Goal: Task Accomplishment & Management: Manage account settings

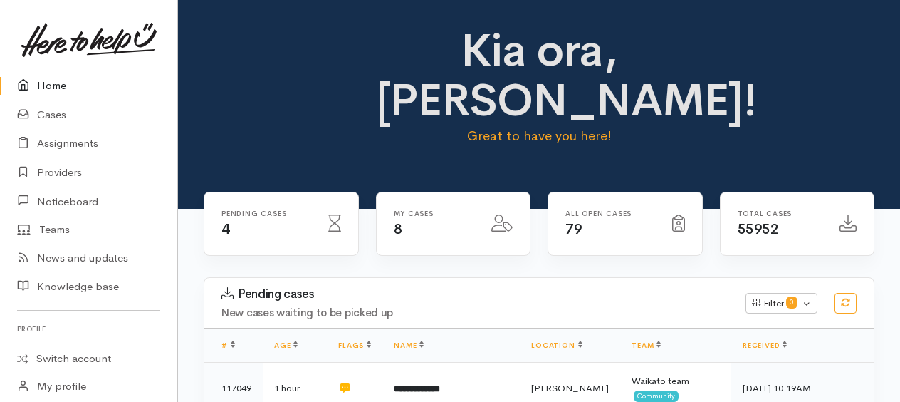
scroll to position [641, 0]
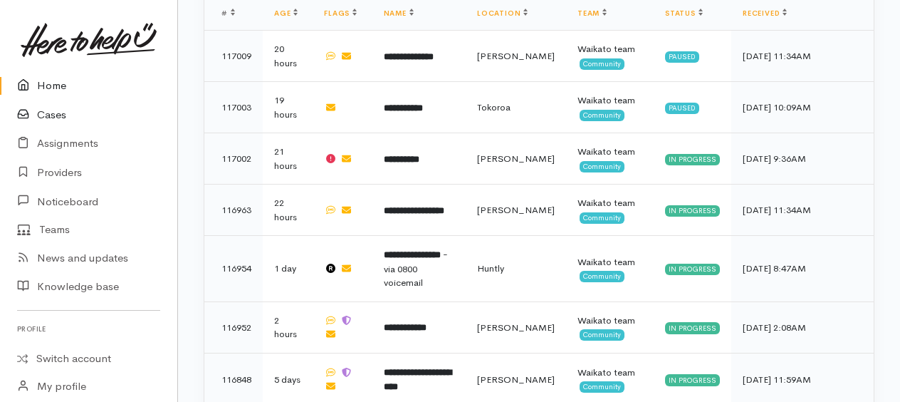
click at [62, 113] on link "Cases" at bounding box center [88, 114] width 177 height 29
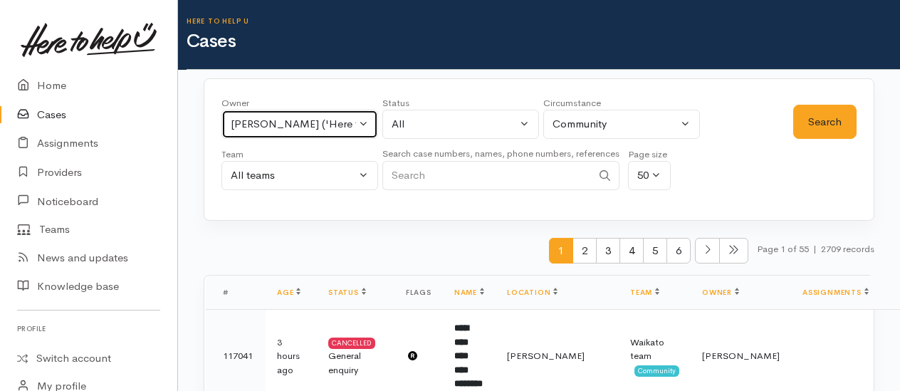
click at [313, 125] on div "[PERSON_NAME] ('Here to help u')" at bounding box center [293, 124] width 125 height 16
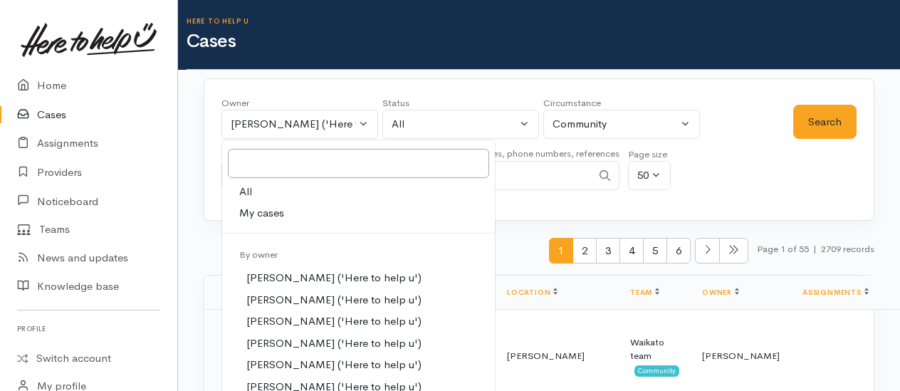
drag, startPoint x: 251, startPoint y: 196, endPoint x: 330, endPoint y: 194, distance: 79.1
click at [250, 196] on span "All" at bounding box center [245, 192] width 13 height 16
select select "-1"
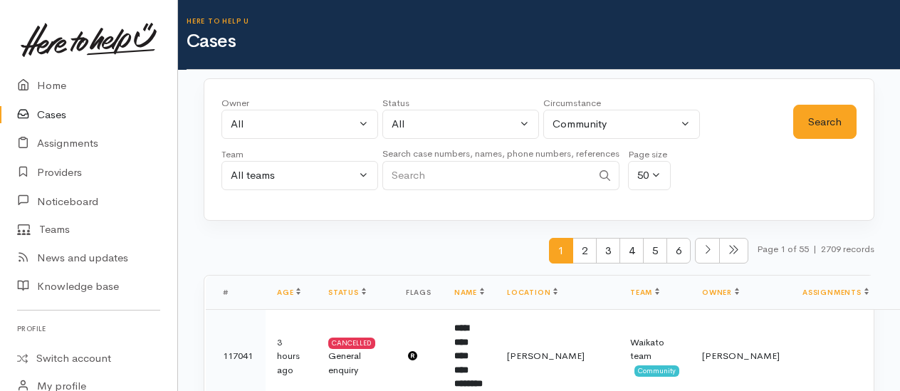
paste input "+64221636524"
type input "+64221636524"
click at [831, 127] on button "Search" at bounding box center [824, 122] width 63 height 35
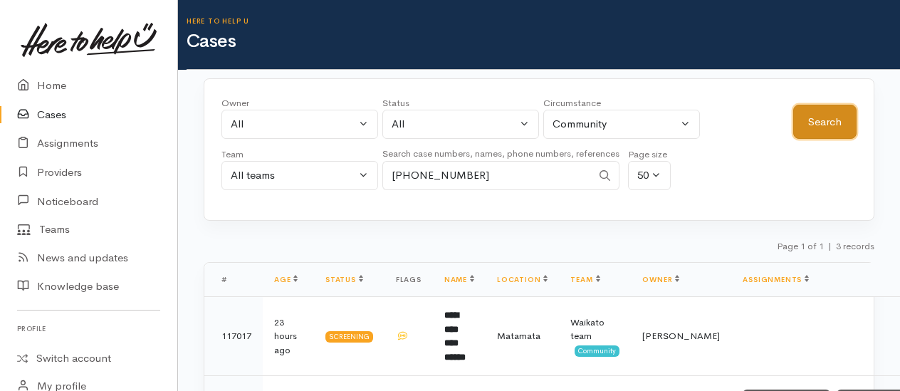
scroll to position [140, 0]
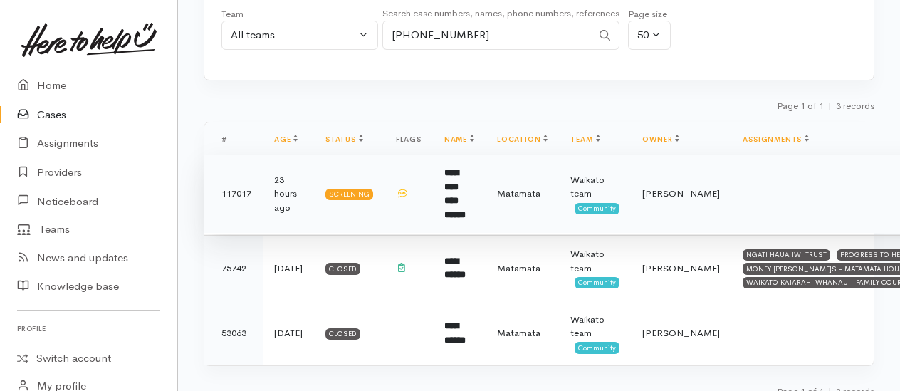
click at [288, 179] on td "23 hours ago" at bounding box center [288, 194] width 51 height 79
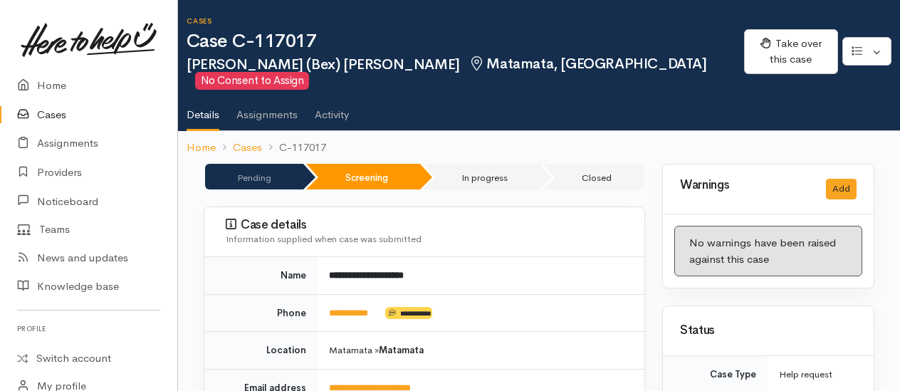
click at [56, 107] on link "Cases" at bounding box center [88, 114] width 177 height 29
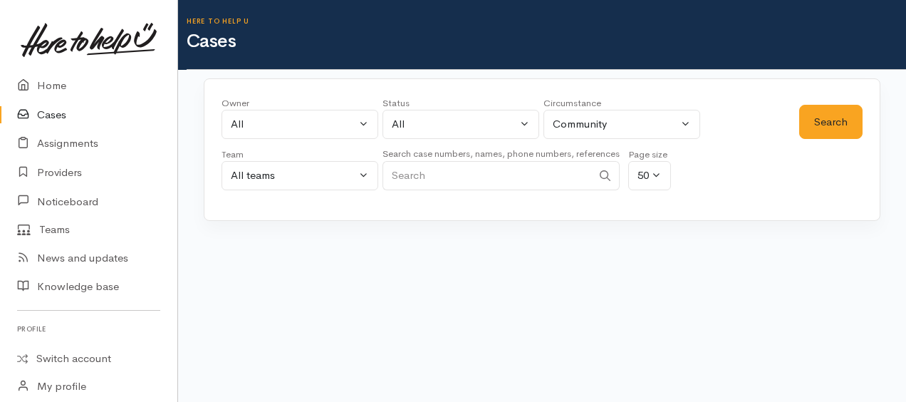
paste input "[PHONE_NUMBER]"
click at [825, 124] on button "Search" at bounding box center [830, 122] width 63 height 35
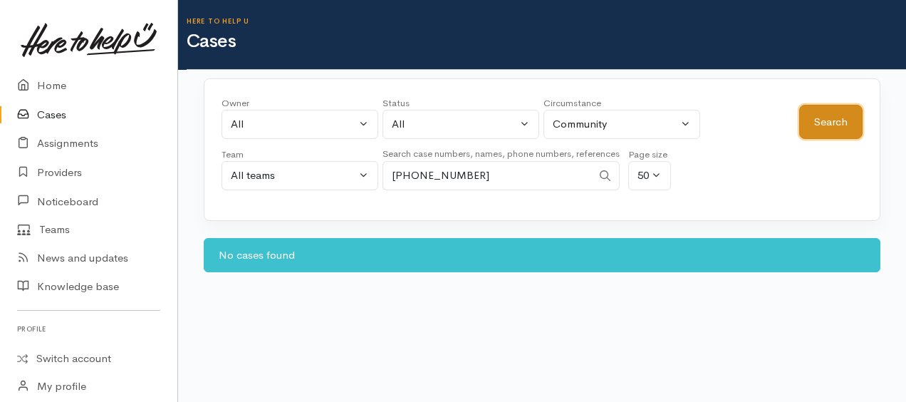
click at [825, 124] on button "Search" at bounding box center [830, 122] width 63 height 35
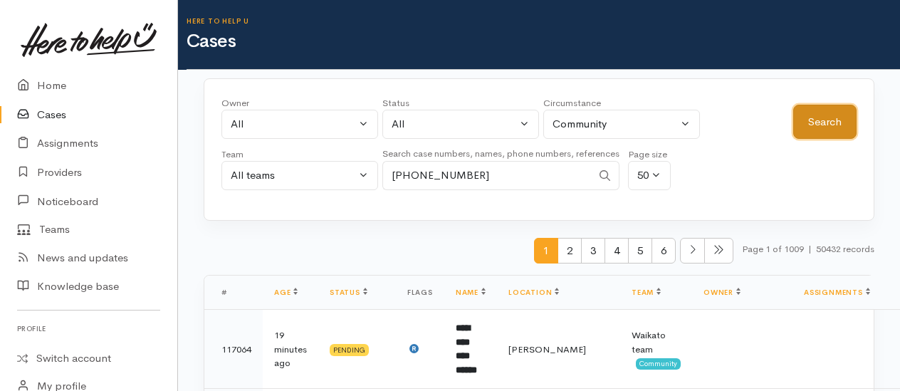
click at [825, 115] on button "Search" at bounding box center [824, 122] width 63 height 35
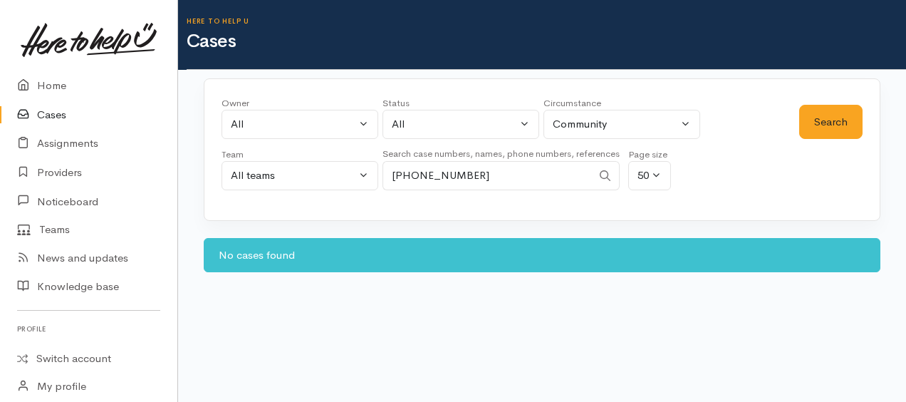
click at [478, 175] on input "+64276476711" at bounding box center [486, 175] width 209 height 29
type input "+"
type input "bex"
click at [809, 125] on button "Search" at bounding box center [830, 122] width 63 height 35
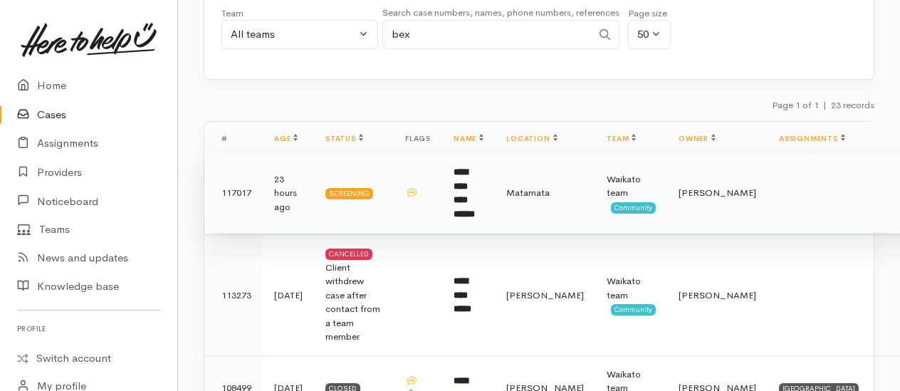
scroll to position [142, 0]
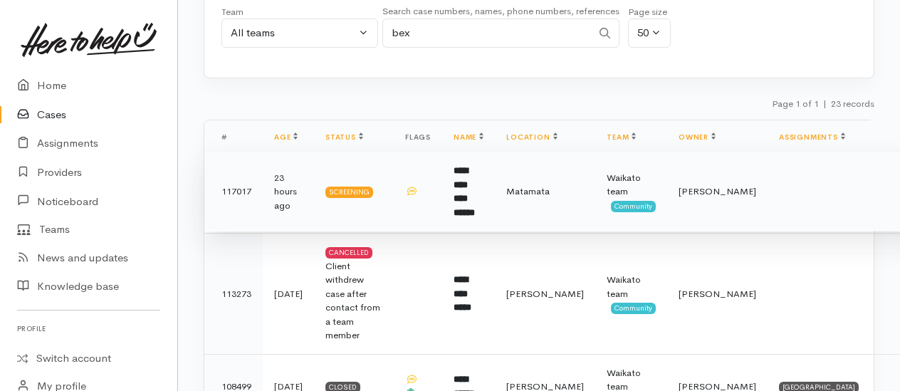
click at [470, 167] on b "**********" at bounding box center [464, 191] width 21 height 51
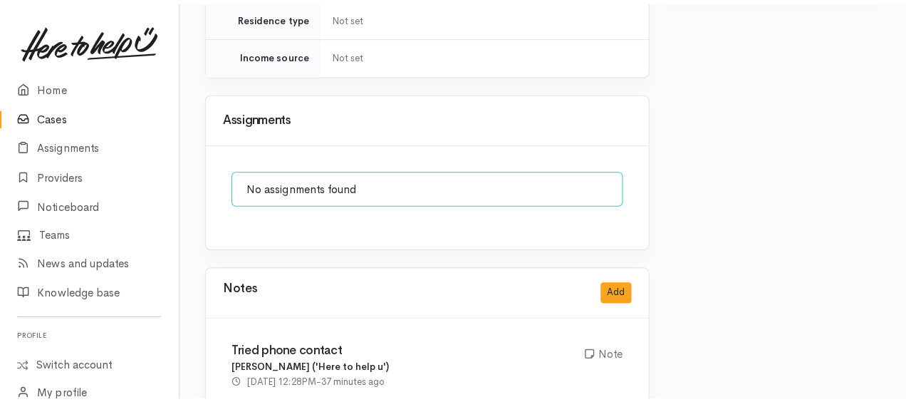
scroll to position [1201, 0]
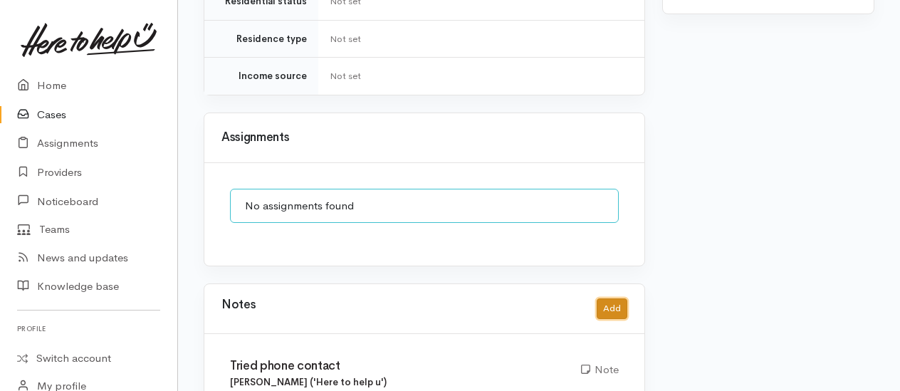
click at [615, 298] on button "Add" at bounding box center [612, 308] width 31 height 21
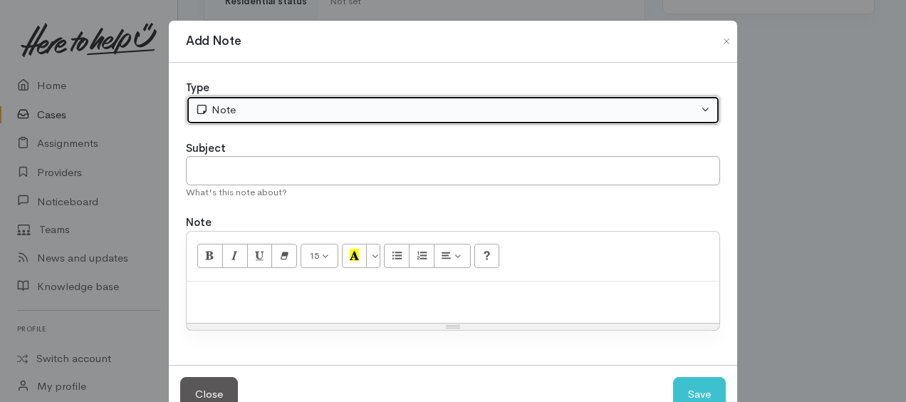
click at [234, 117] on div "Note" at bounding box center [446, 110] width 503 height 16
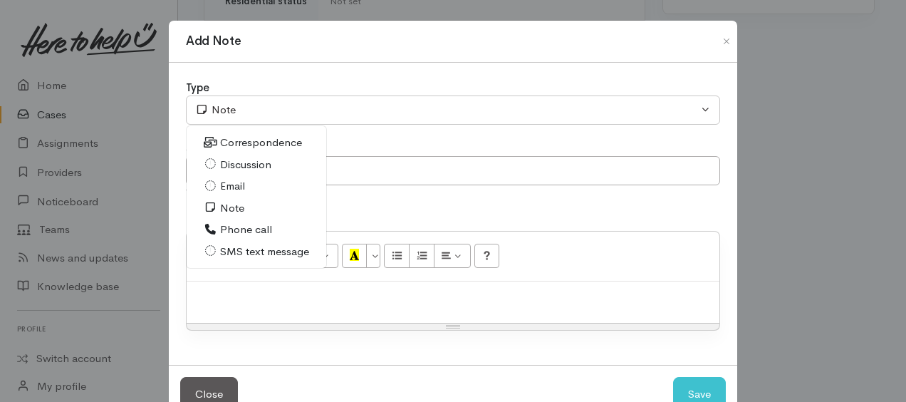
click at [236, 140] on span "Correspondence" at bounding box center [261, 143] width 82 height 16
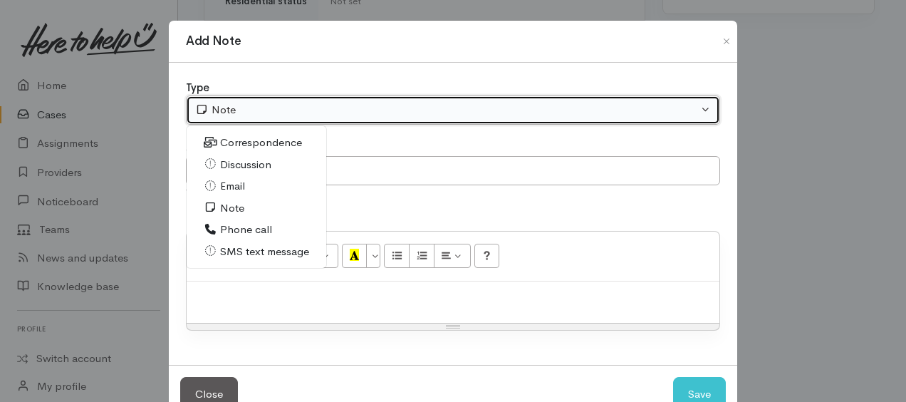
select select "6"
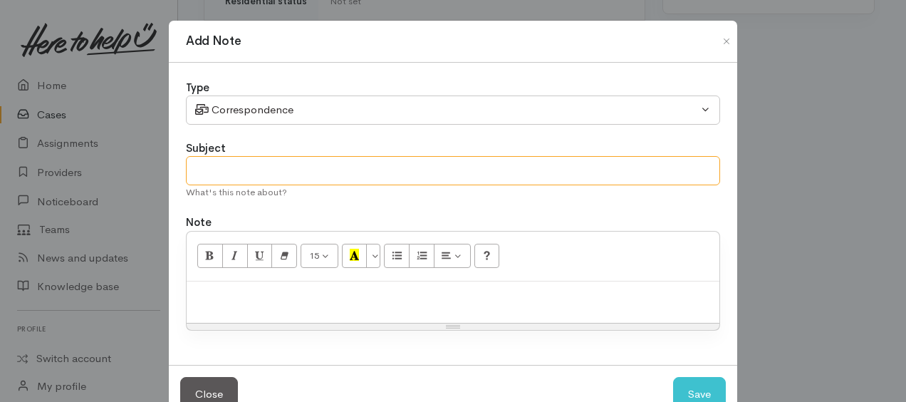
click at [262, 173] on input "text" at bounding box center [453, 170] width 534 height 29
type input "reply text from Bex"
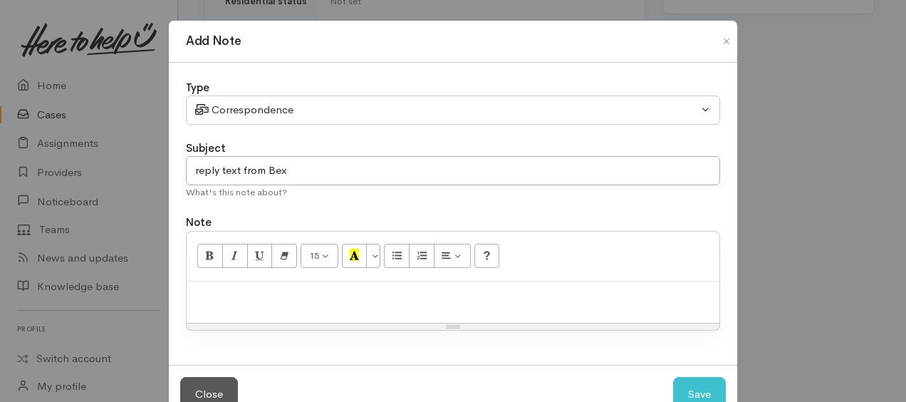
click at [260, 291] on p at bounding box center [453, 296] width 518 height 16
paste div
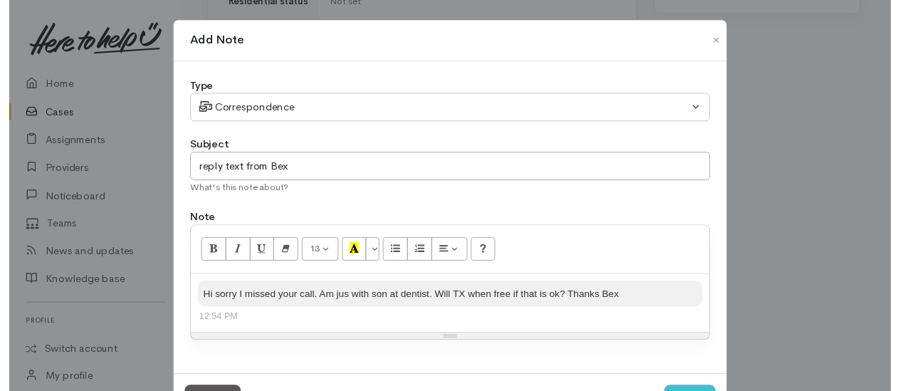
scroll to position [57, 0]
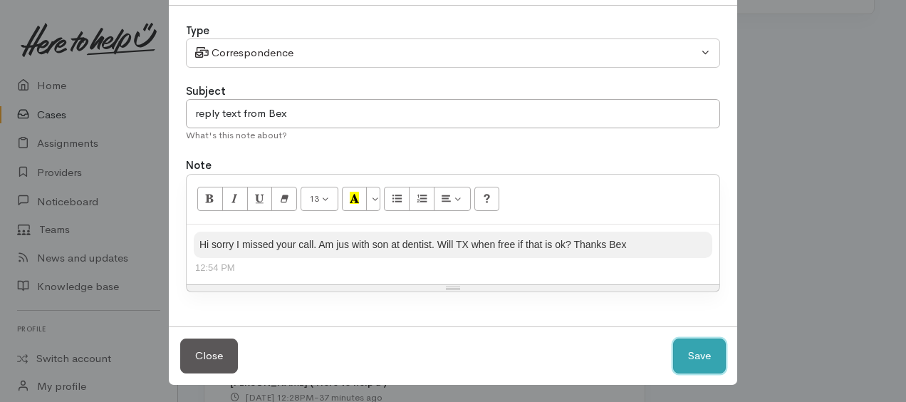
click at [702, 351] on button "Save" at bounding box center [699, 355] width 53 height 35
select select "1"
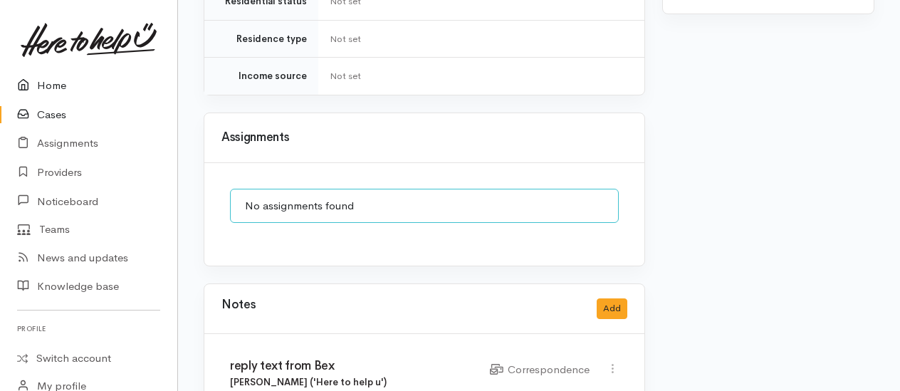
click at [46, 77] on link "Home" at bounding box center [88, 85] width 177 height 29
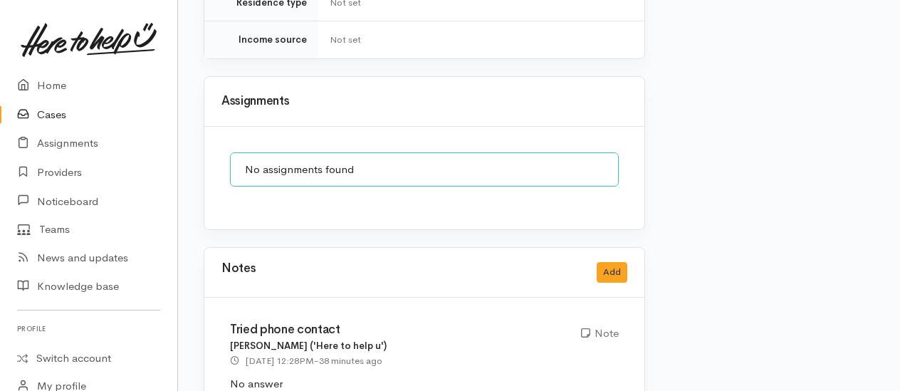
scroll to position [1273, 0]
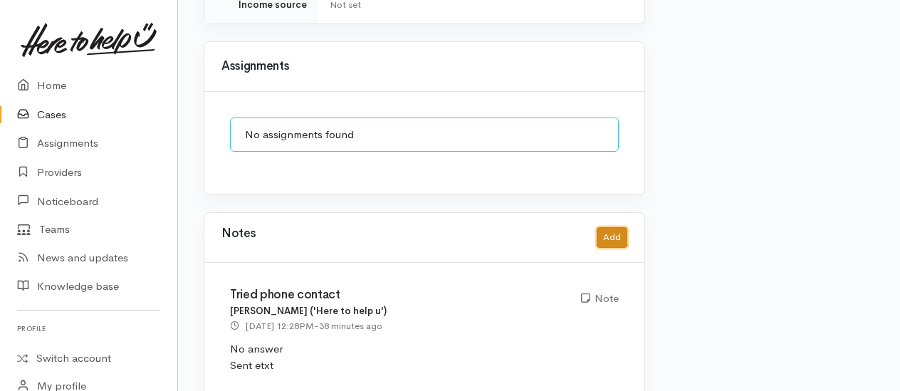
click at [610, 227] on button "Add" at bounding box center [612, 237] width 31 height 21
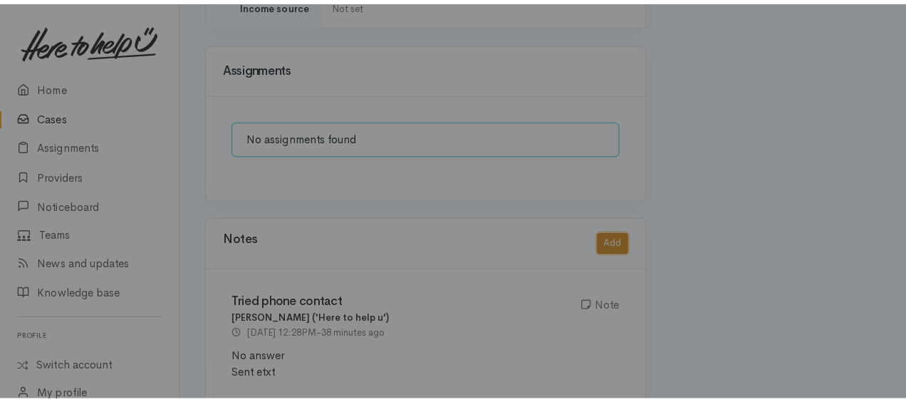
scroll to position [1262, 0]
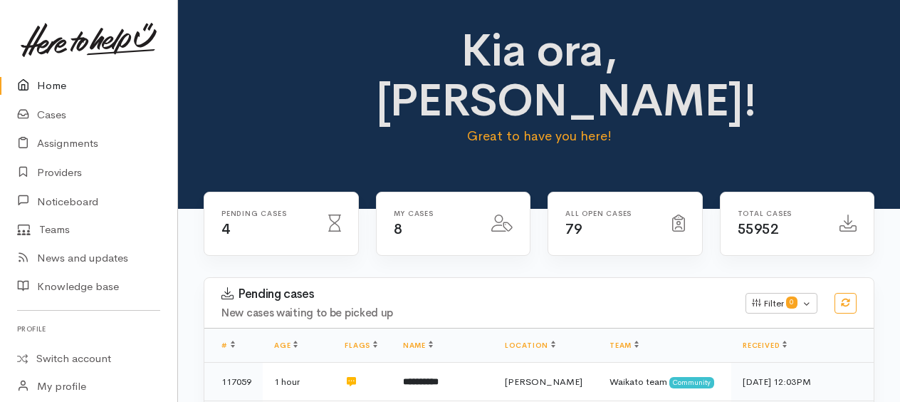
click at [56, 81] on link "Home" at bounding box center [88, 85] width 177 height 29
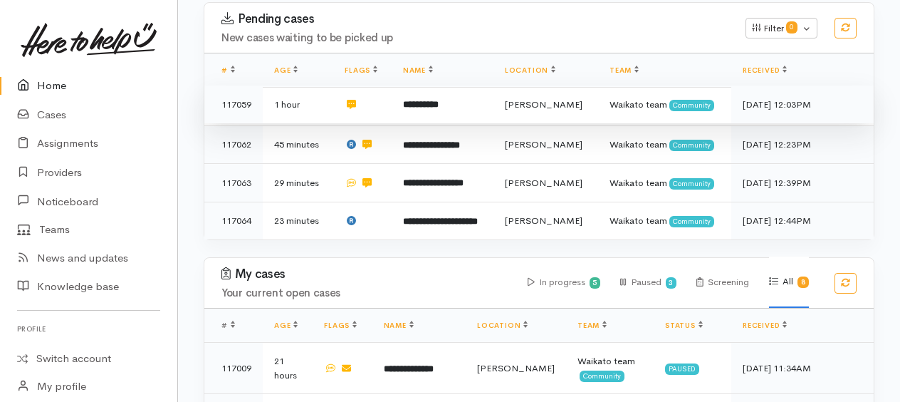
scroll to position [285, 0]
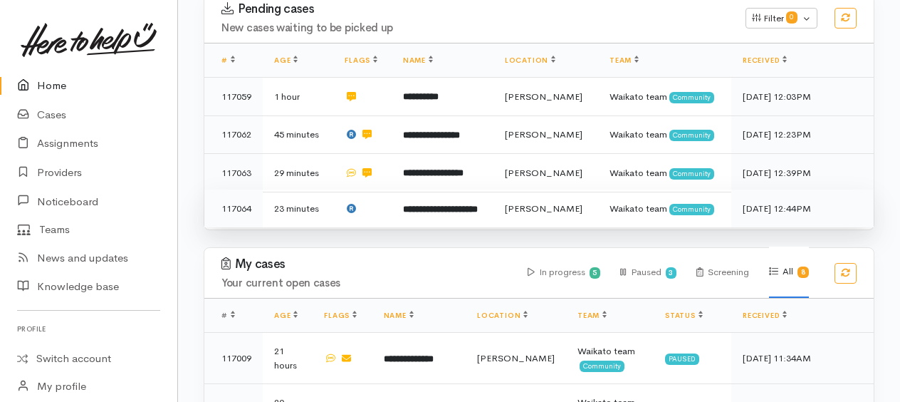
click at [427, 204] on b "**********" at bounding box center [440, 208] width 75 height 9
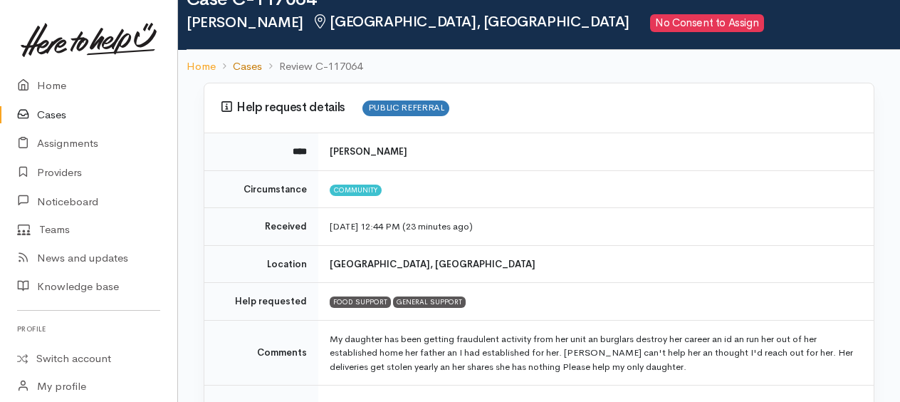
scroll to position [71, 0]
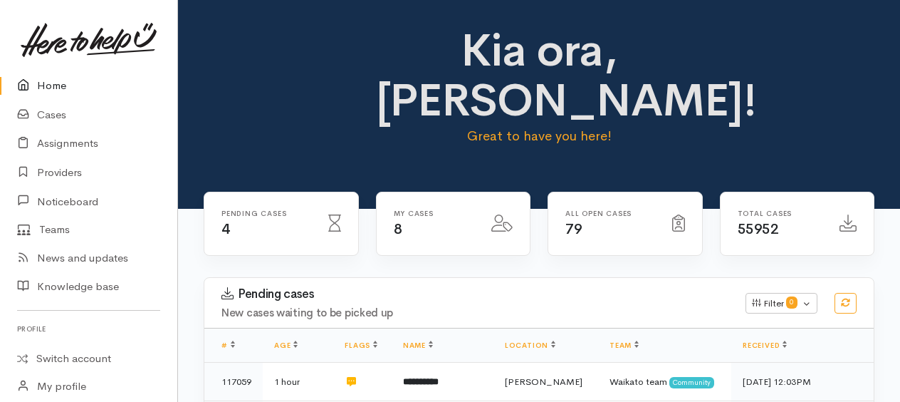
scroll to position [285, 0]
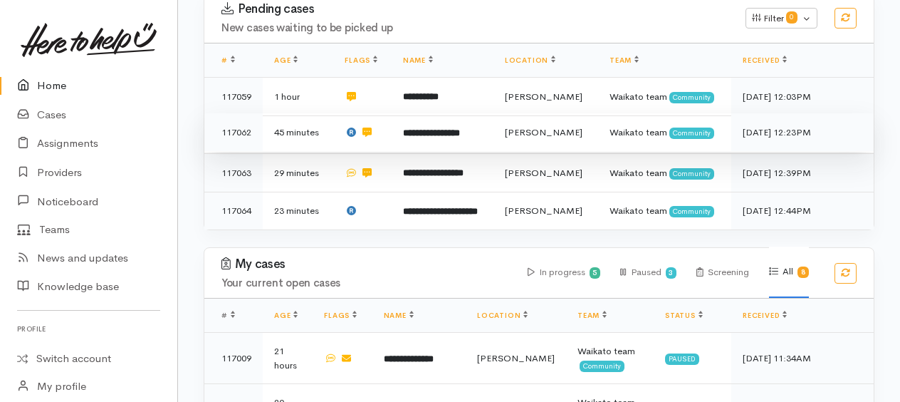
click at [424, 128] on b "**********" at bounding box center [431, 132] width 57 height 9
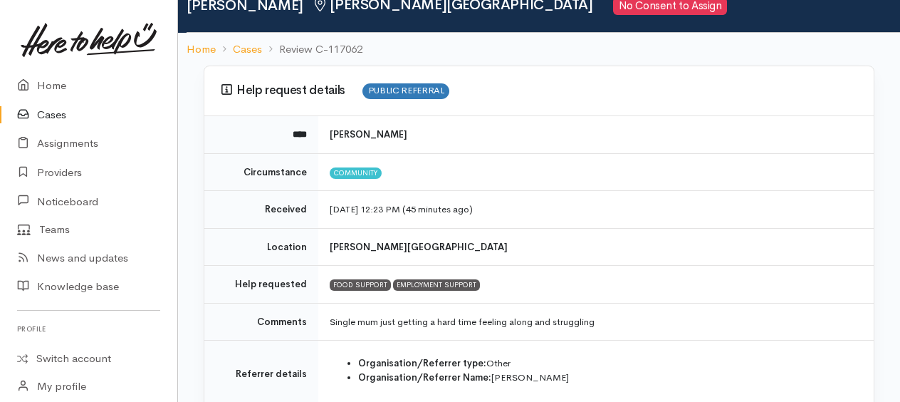
scroll to position [142, 0]
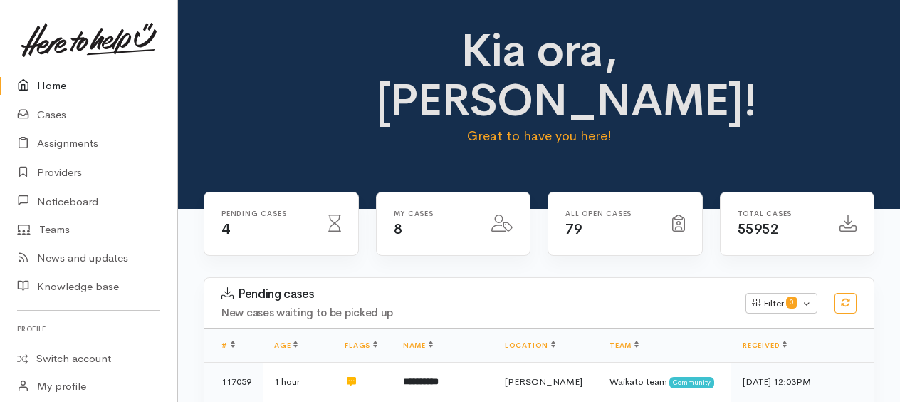
scroll to position [285, 0]
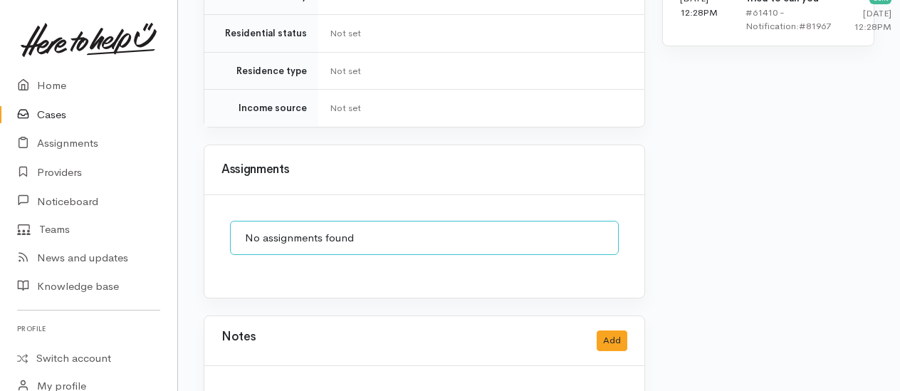
scroll to position [1153, 0]
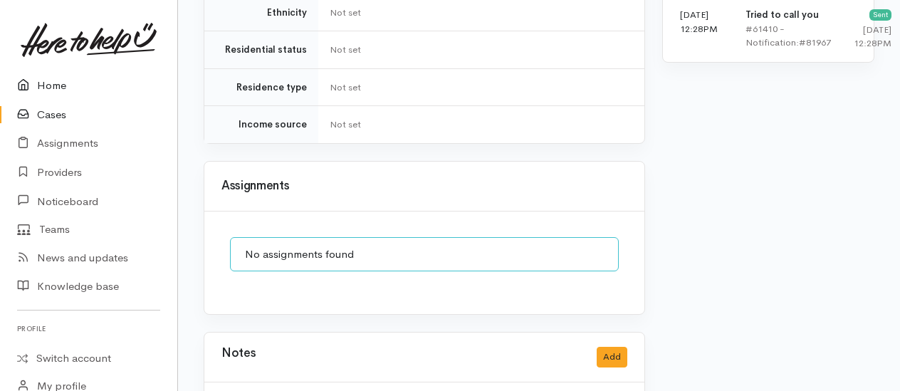
click at [52, 82] on link "Home" at bounding box center [88, 85] width 177 height 29
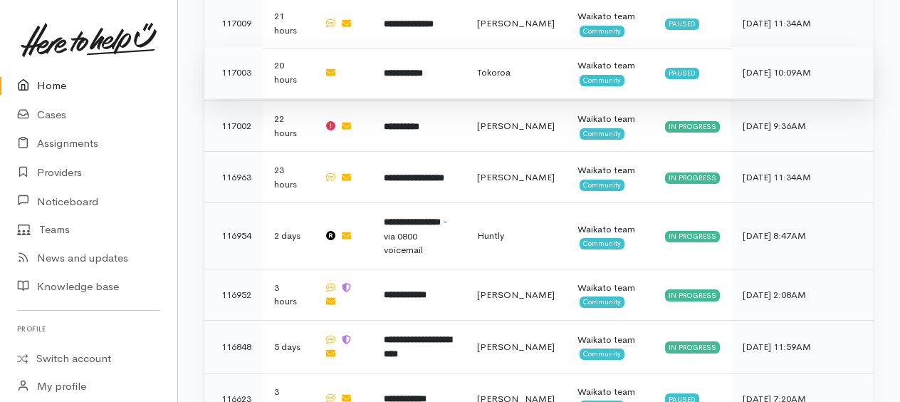
scroll to position [672, 0]
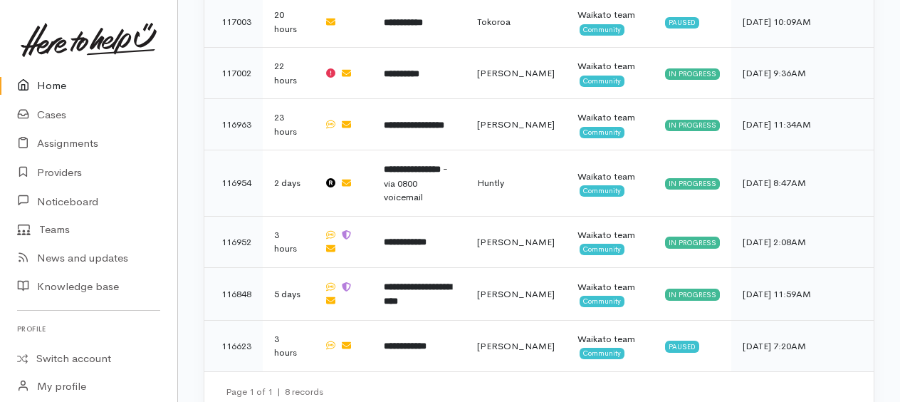
click at [56, 80] on link "Home" at bounding box center [88, 85] width 177 height 29
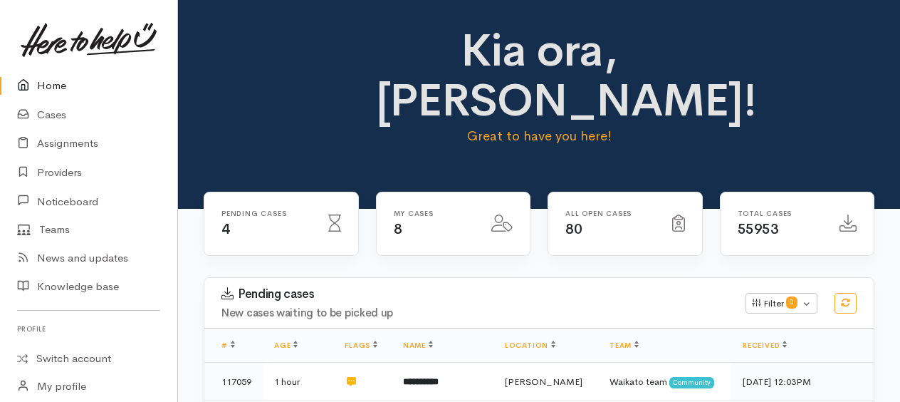
click at [790, 88] on div "Kia ora, [PERSON_NAME]! Great to have you here!" at bounding box center [539, 92] width 688 height 132
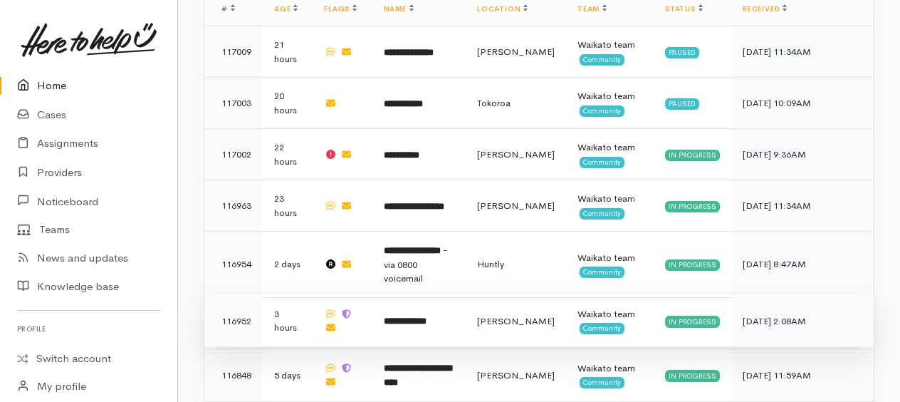
scroll to position [641, 0]
